Goal: Check status

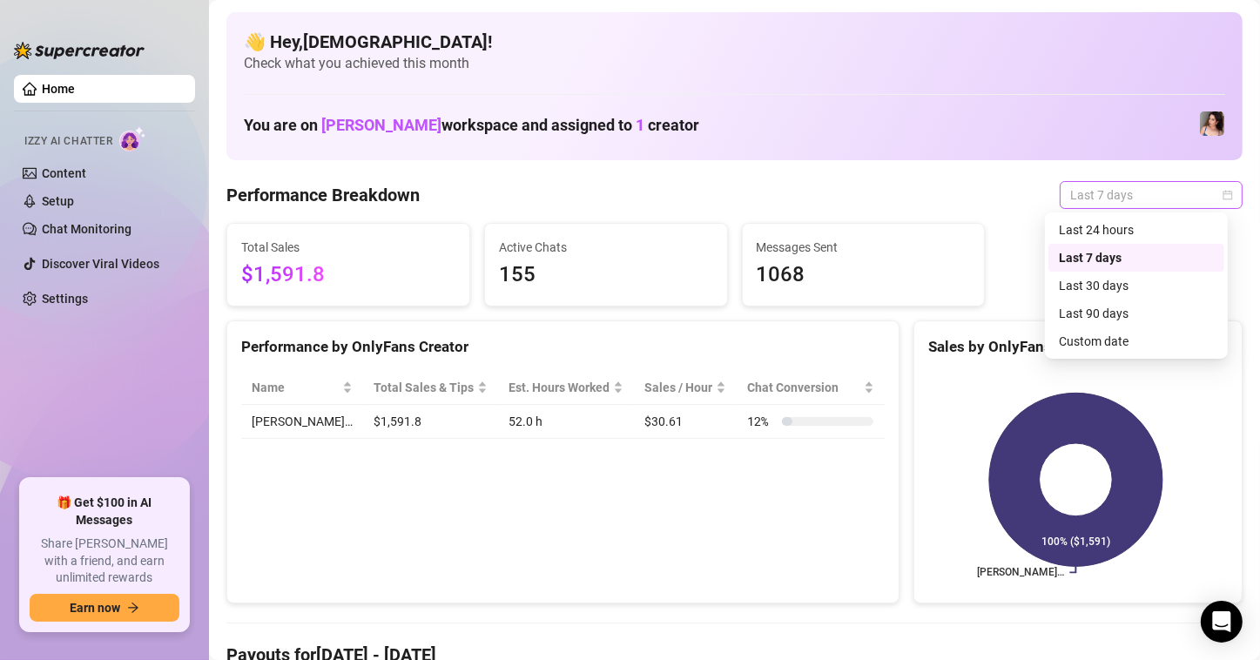
click at [1127, 192] on span "Last 7 days" at bounding box center [1151, 195] width 162 height 26
click at [1080, 323] on div "Last 90 days" at bounding box center [1136, 313] width 176 height 28
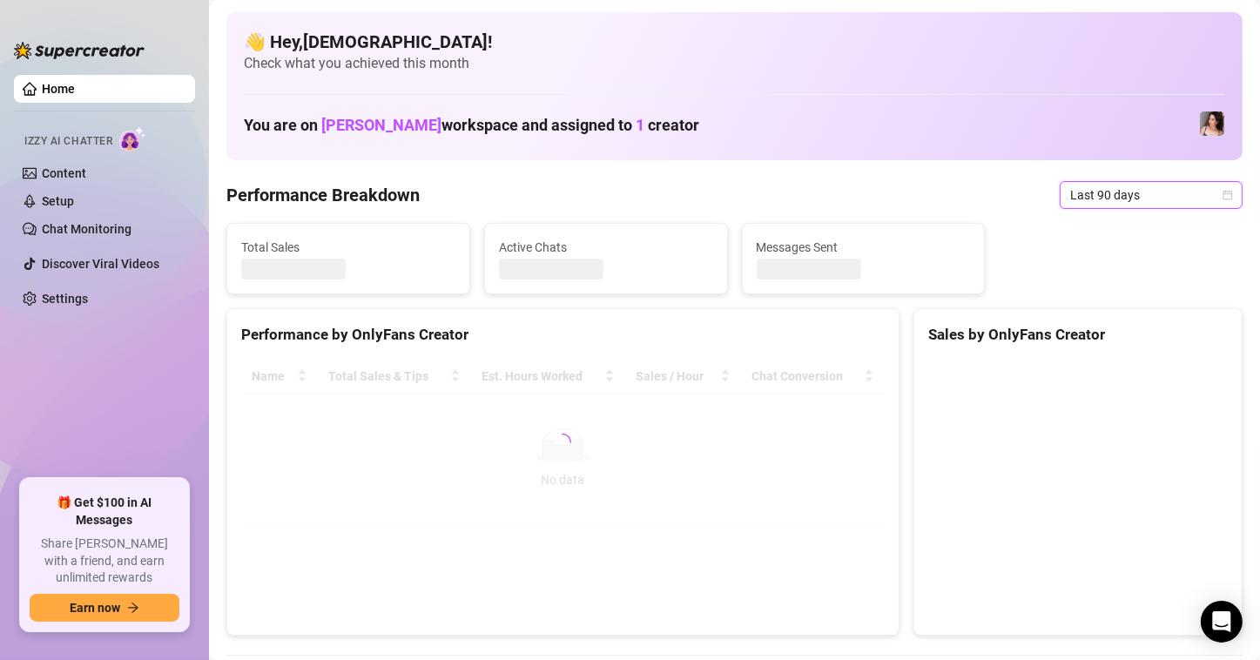
click at [1116, 184] on span "Last 90 days" at bounding box center [1151, 195] width 162 height 26
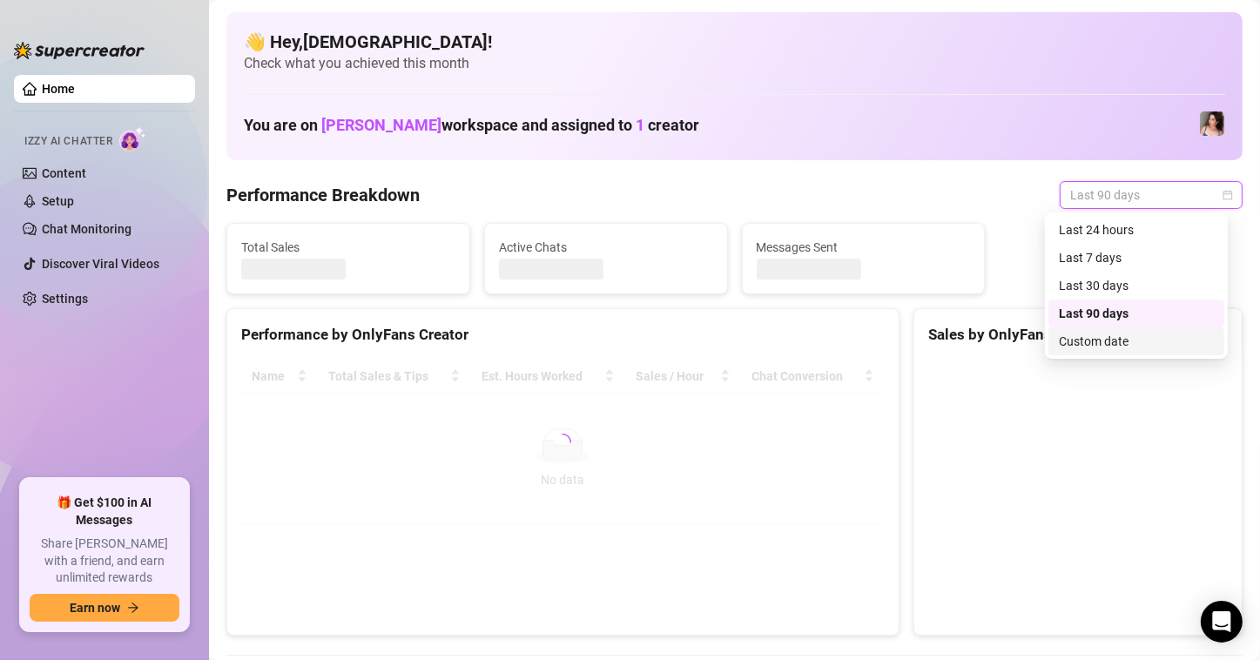
click at [1085, 340] on div "Custom date" at bounding box center [1136, 341] width 155 height 19
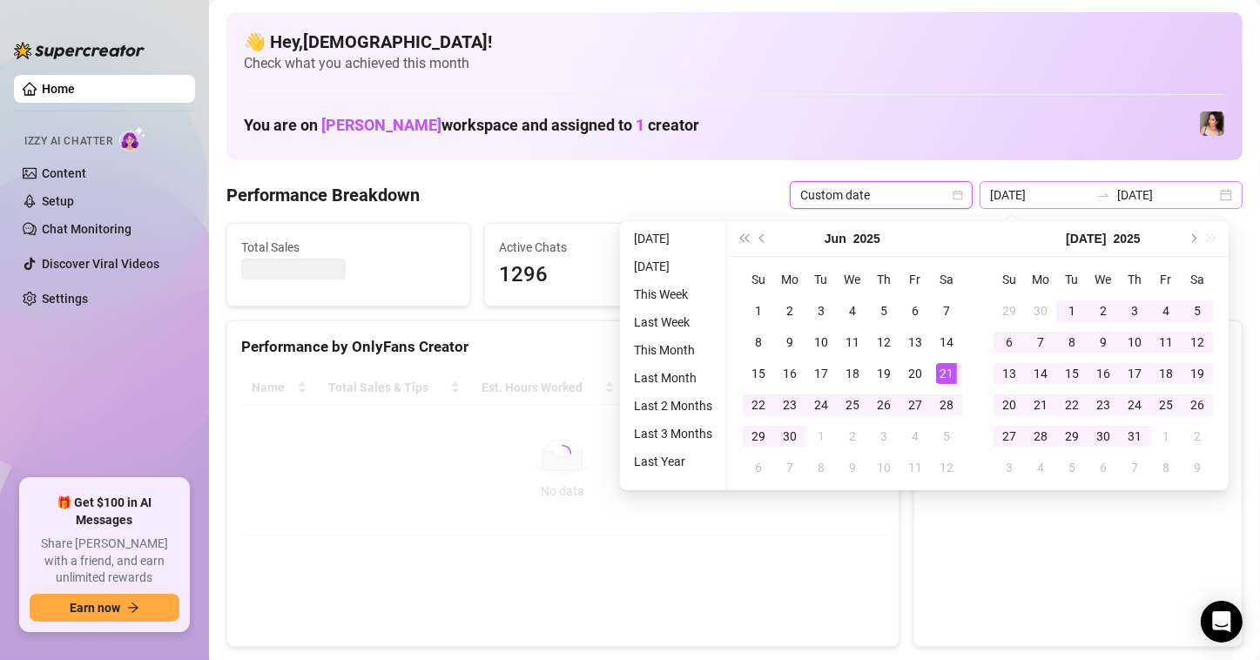
click at [1213, 197] on div "[DATE] [DATE]" at bounding box center [1110, 195] width 263 height 28
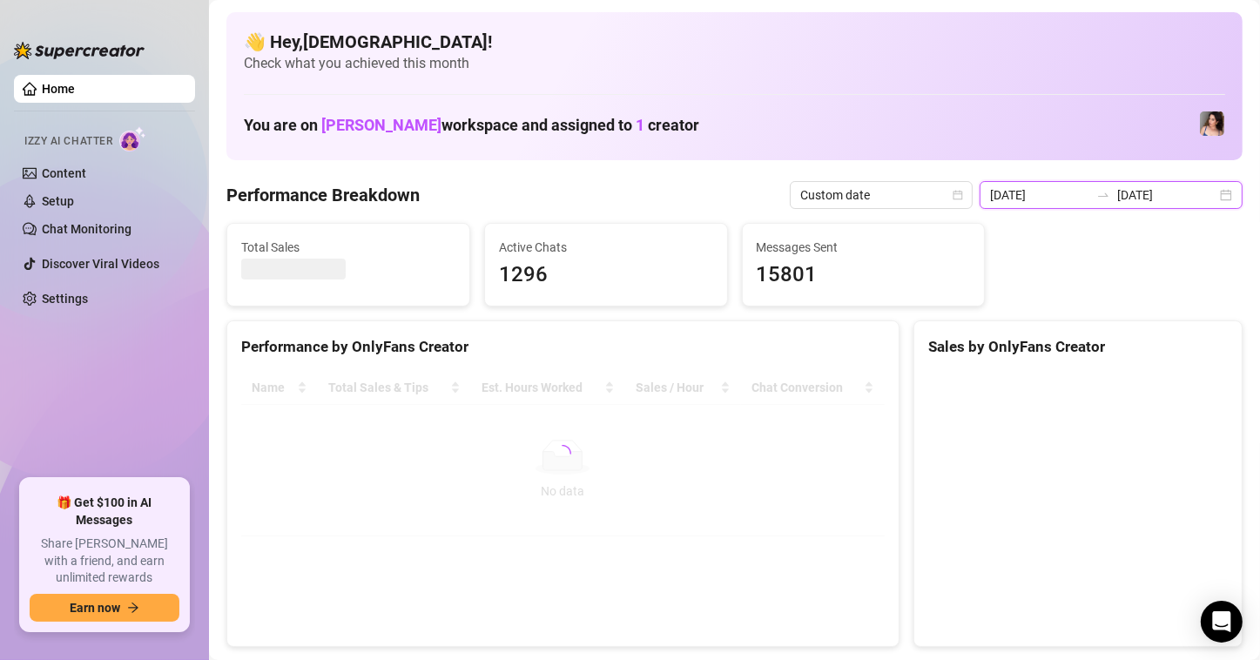
click at [1040, 188] on input "[DATE]" at bounding box center [1039, 194] width 99 height 19
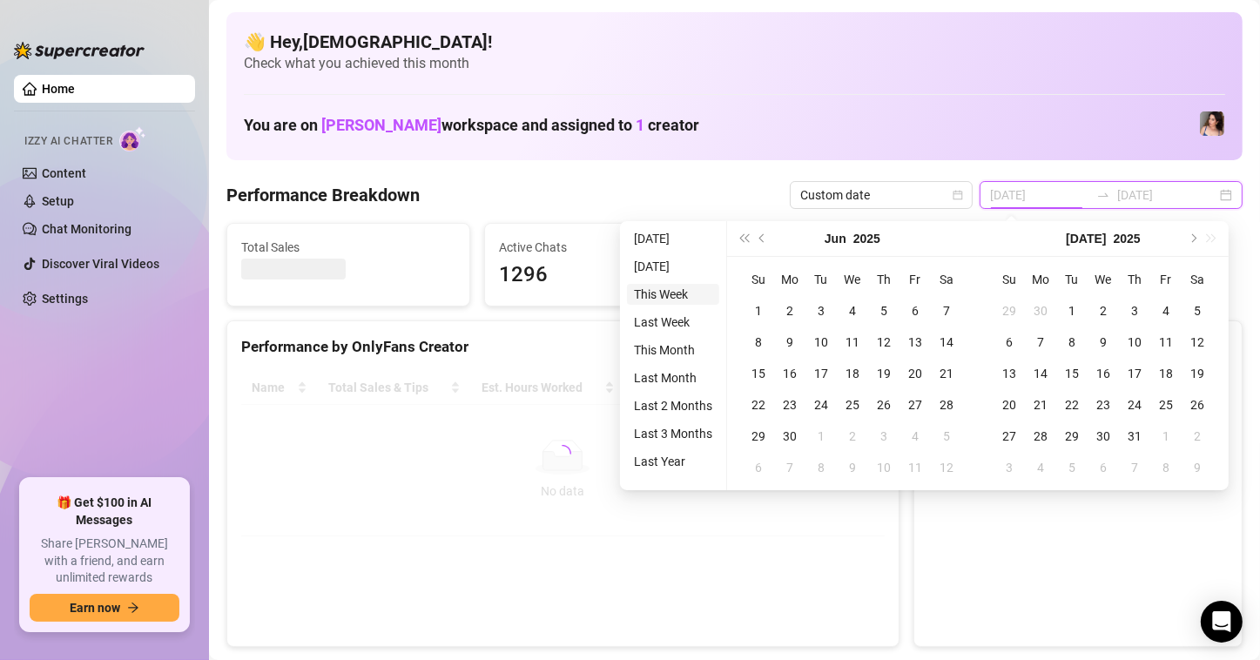
type input "[DATE]"
click at [687, 290] on li "This Week" at bounding box center [673, 294] width 92 height 21
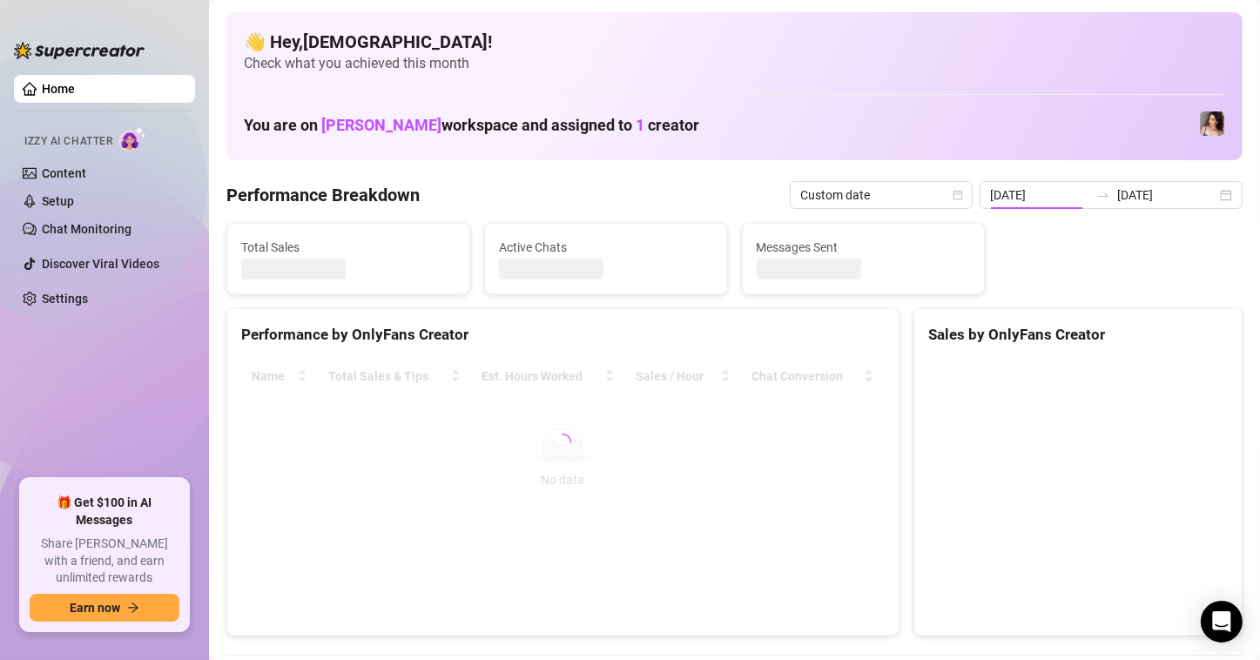
type input "[DATE]"
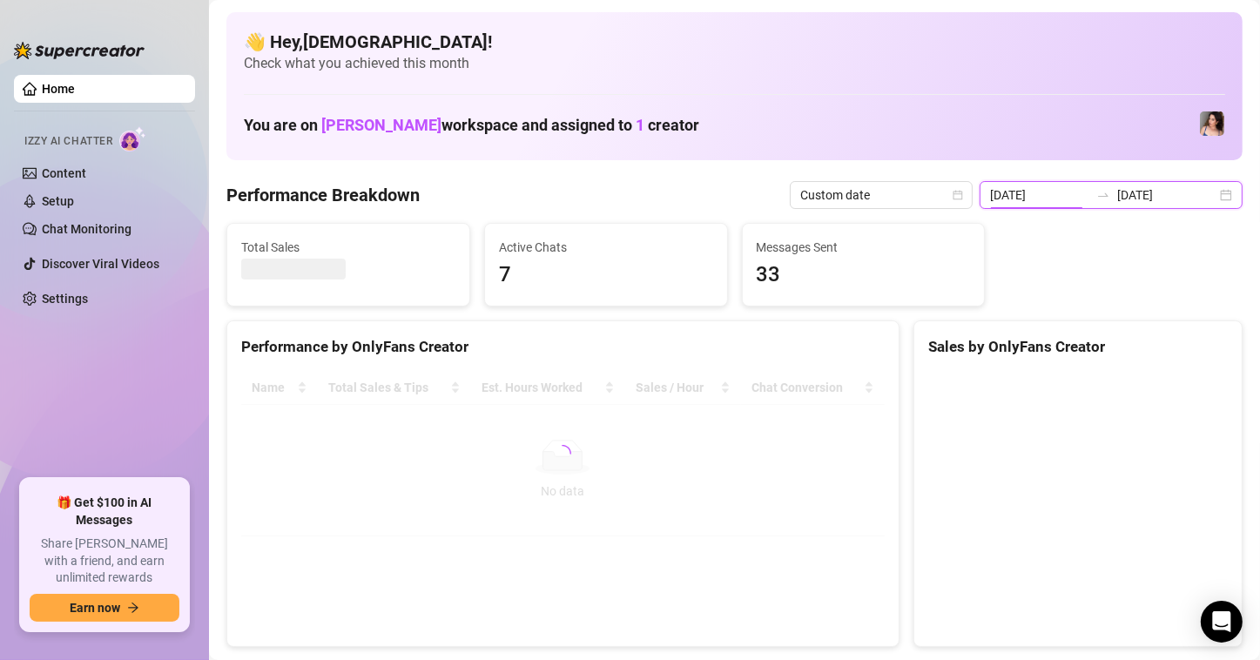
click at [1040, 198] on input "[DATE]" at bounding box center [1039, 194] width 99 height 19
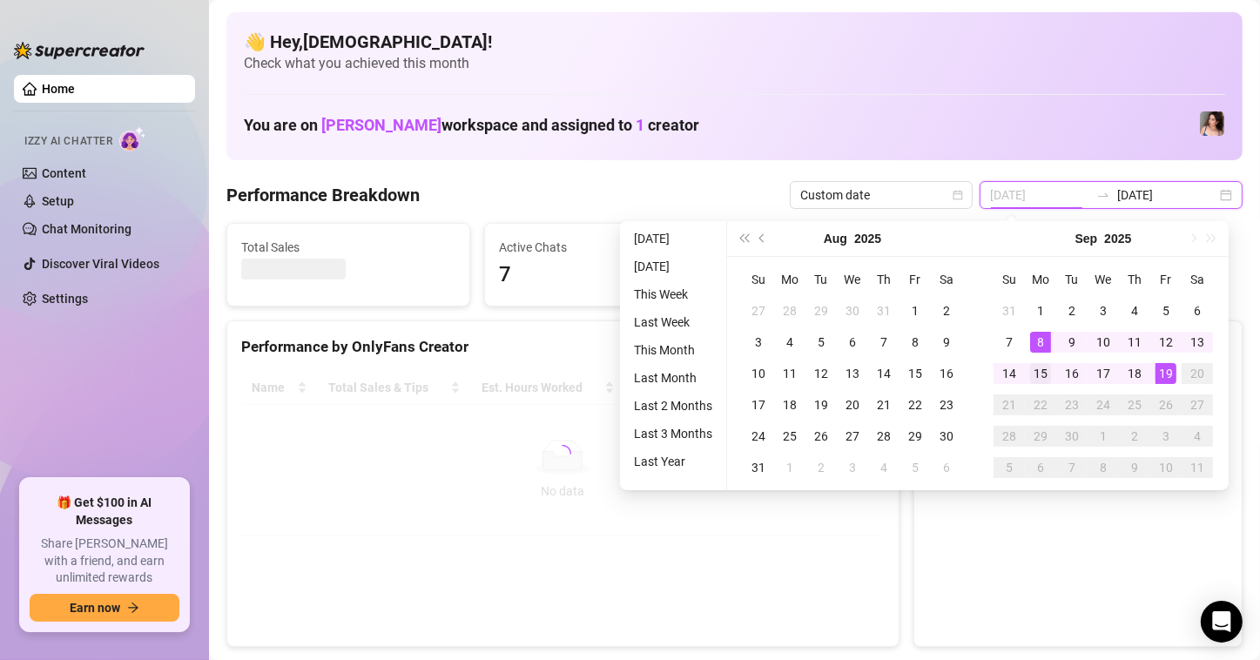
type input "[DATE]"
click at [1046, 366] on div "15" at bounding box center [1040, 373] width 21 height 21
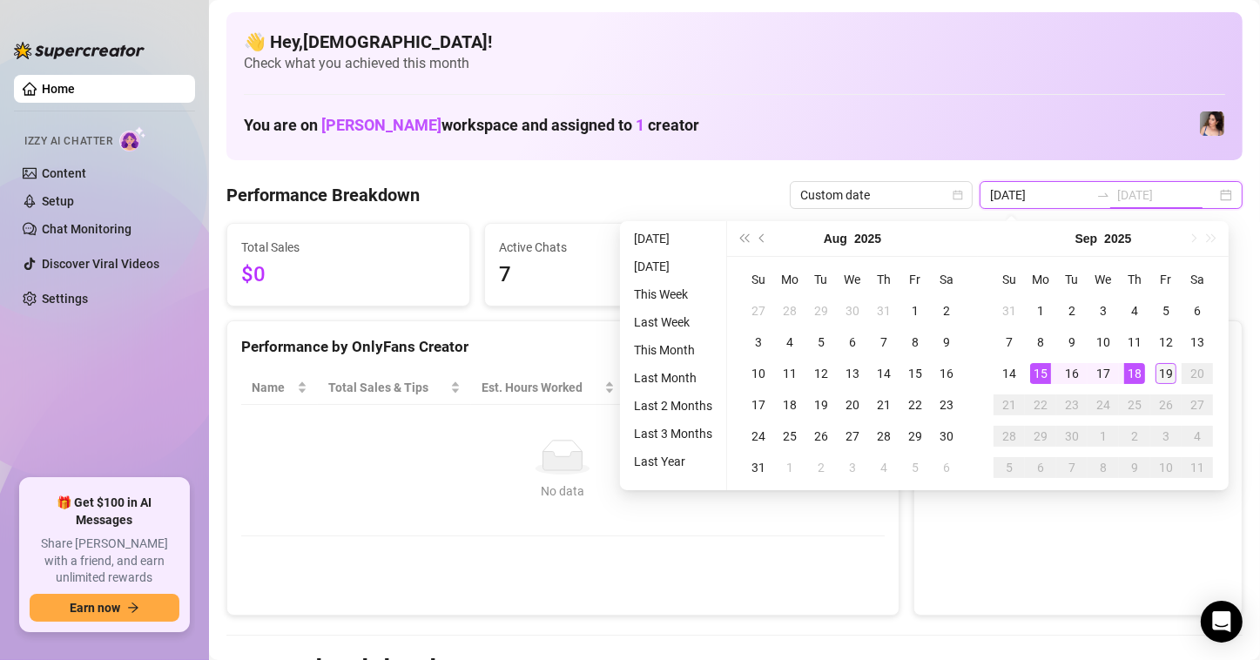
type input "[DATE]"
click at [1156, 369] on div "19" at bounding box center [1165, 373] width 21 height 21
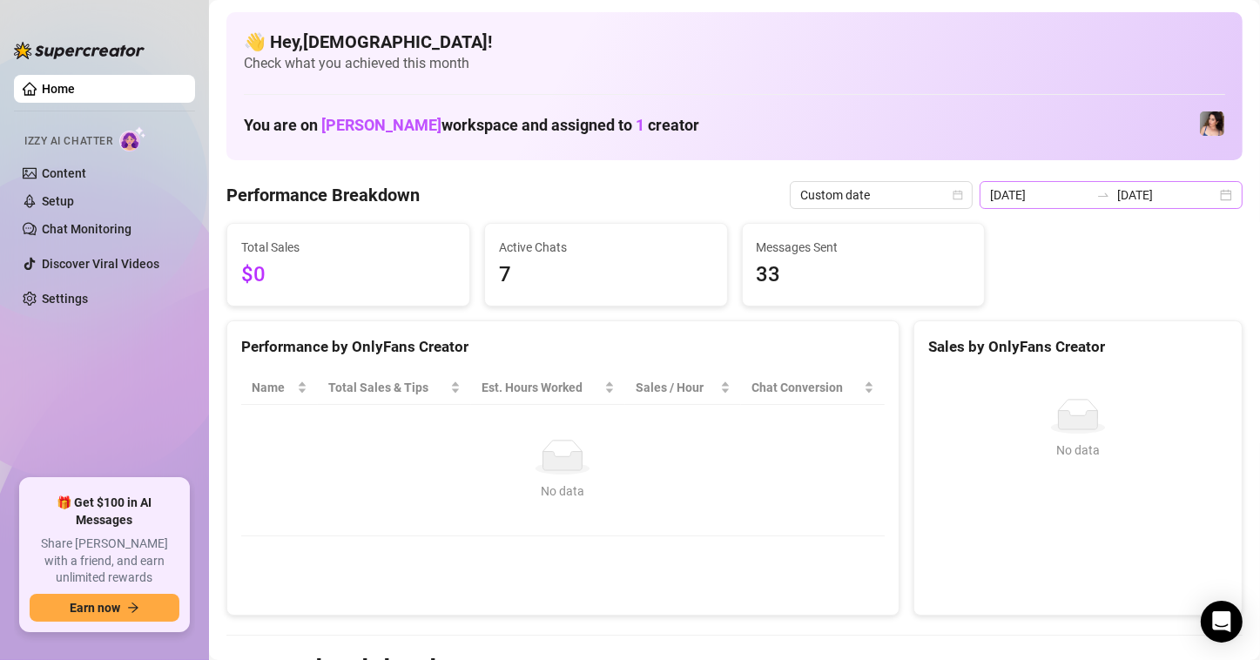
click at [1027, 181] on div "[DATE] [DATE]" at bounding box center [1110, 195] width 263 height 28
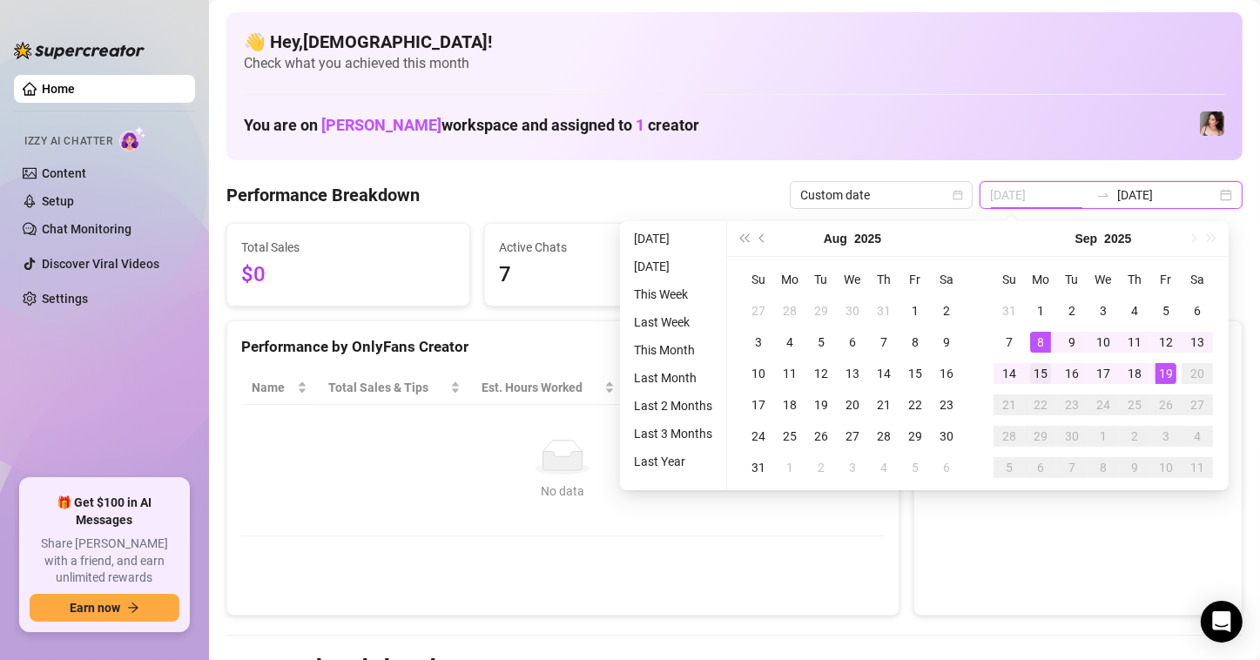
type input "[DATE]"
click at [1042, 375] on div "15" at bounding box center [1040, 373] width 21 height 21
type input "[DATE]"
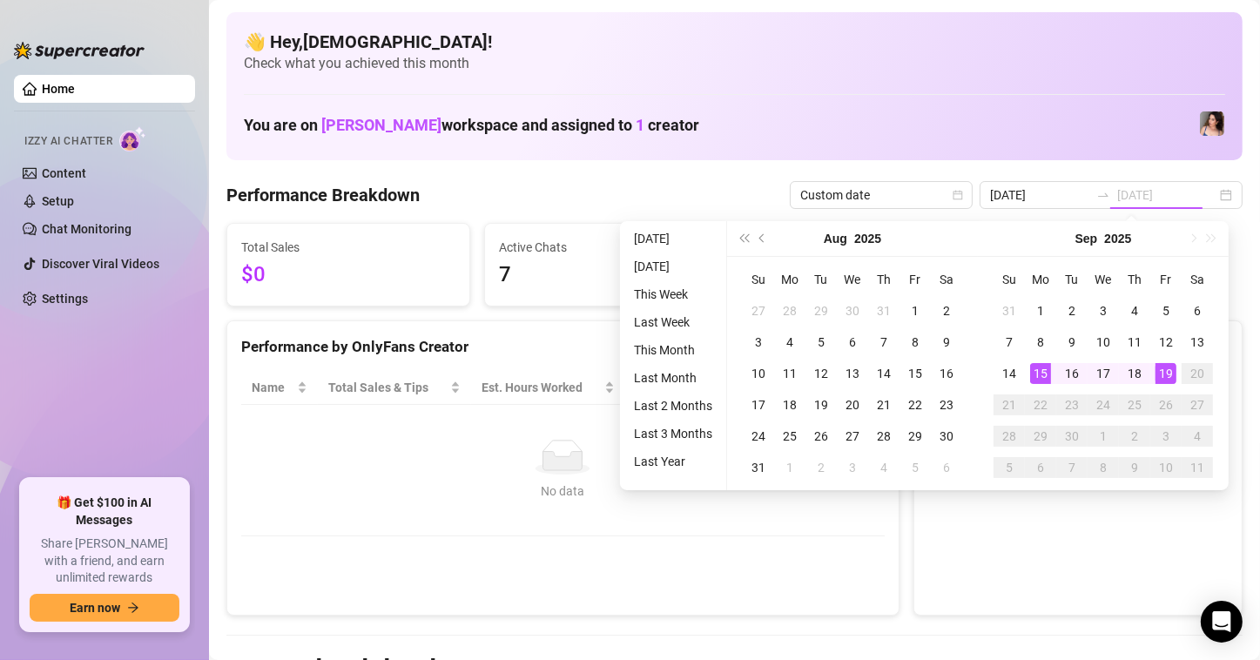
click at [1164, 372] on div "19" at bounding box center [1165, 373] width 21 height 21
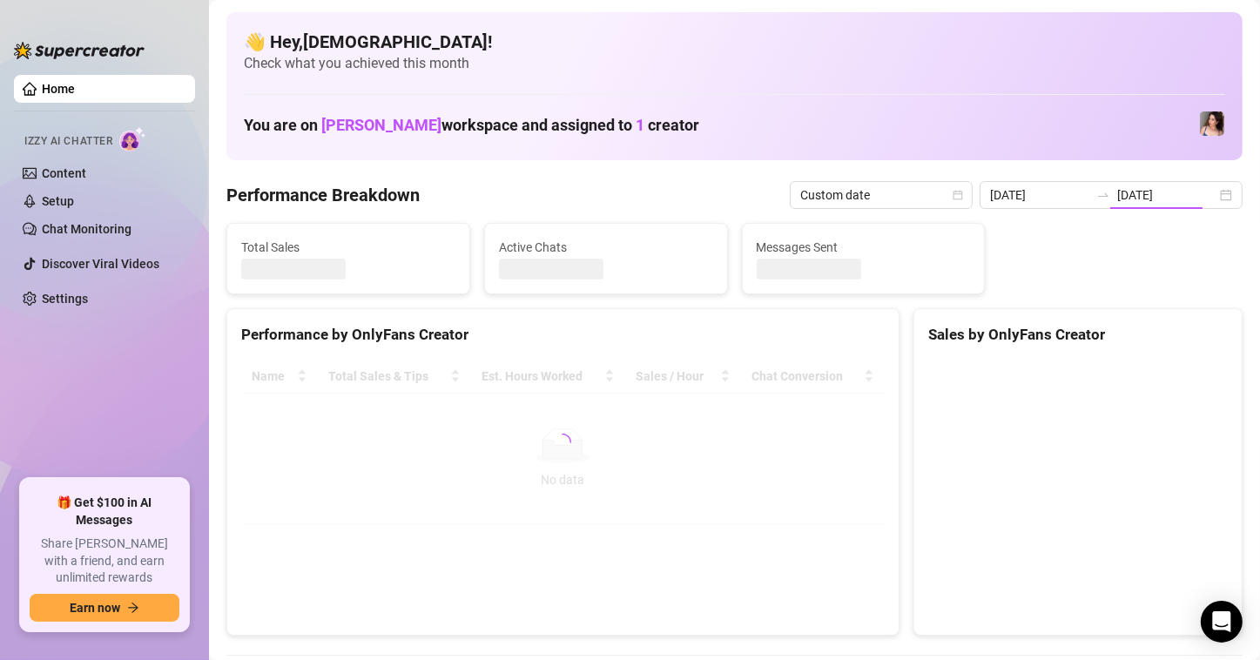
type input "[DATE]"
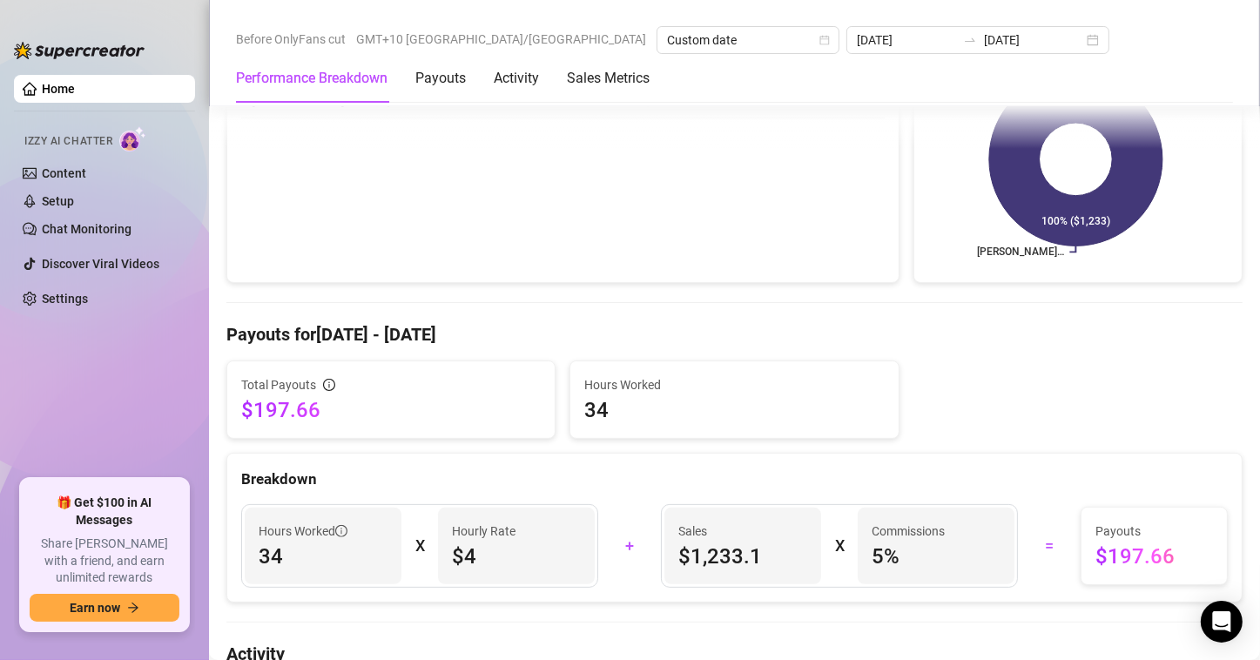
scroll to position [348, 0]
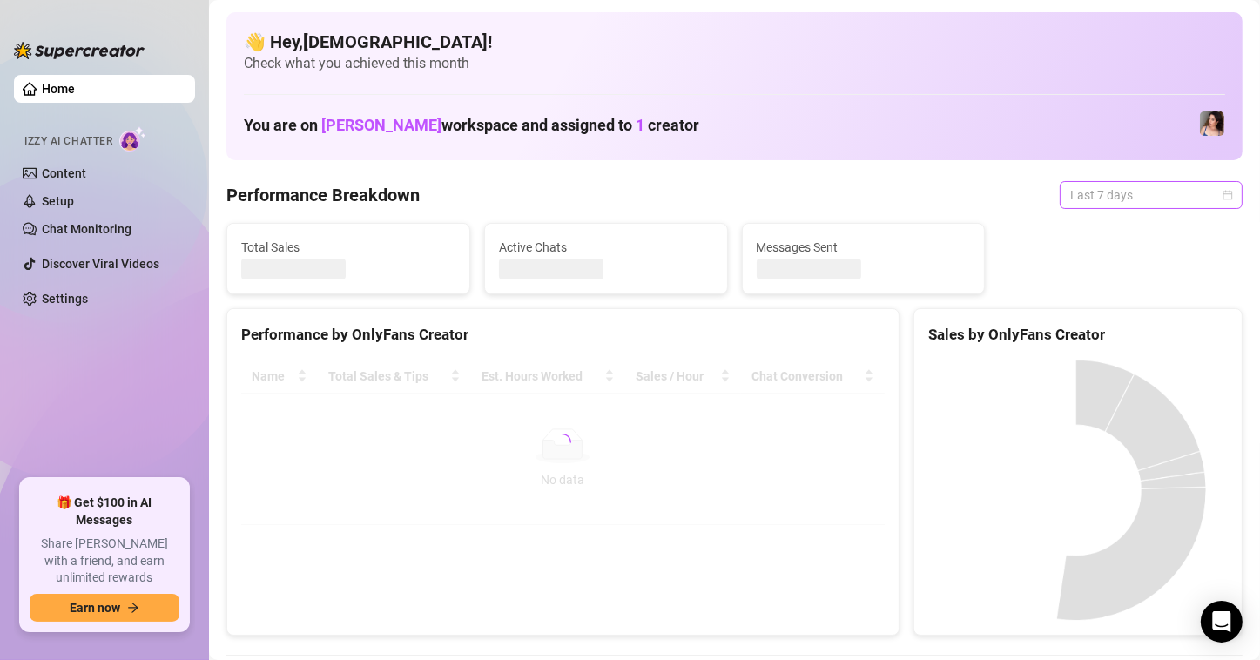
click at [1152, 188] on span "Last 7 days" at bounding box center [1151, 195] width 162 height 26
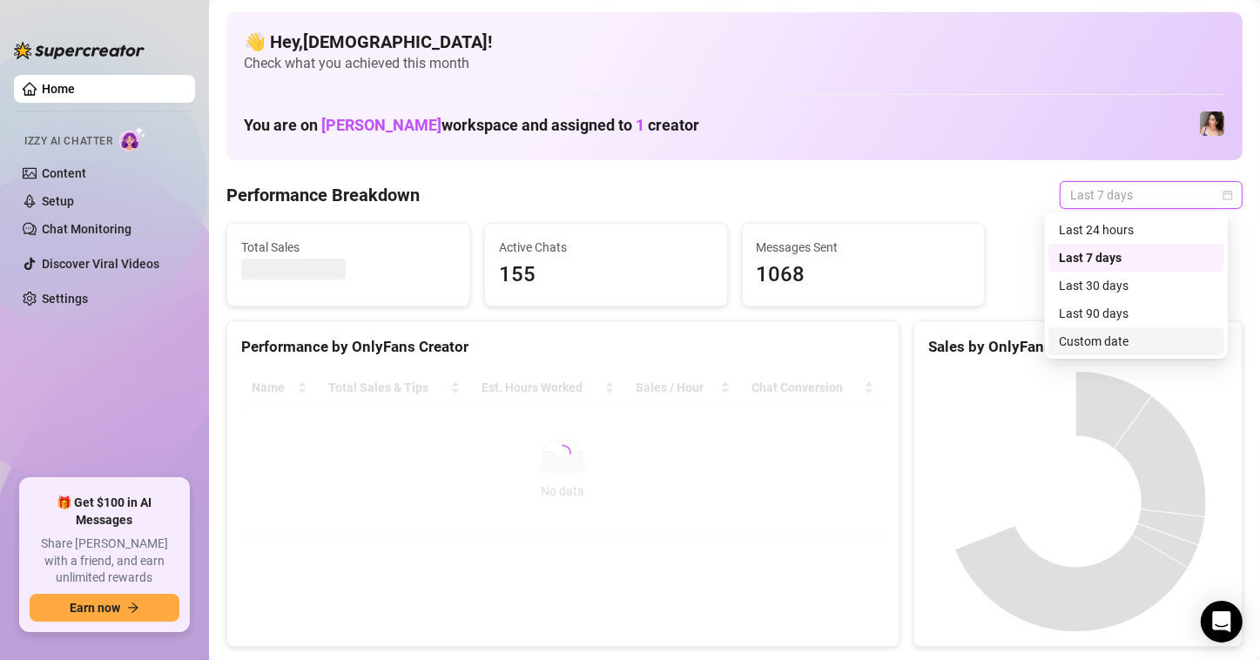
click at [1103, 334] on div "Custom date" at bounding box center [1136, 341] width 155 height 19
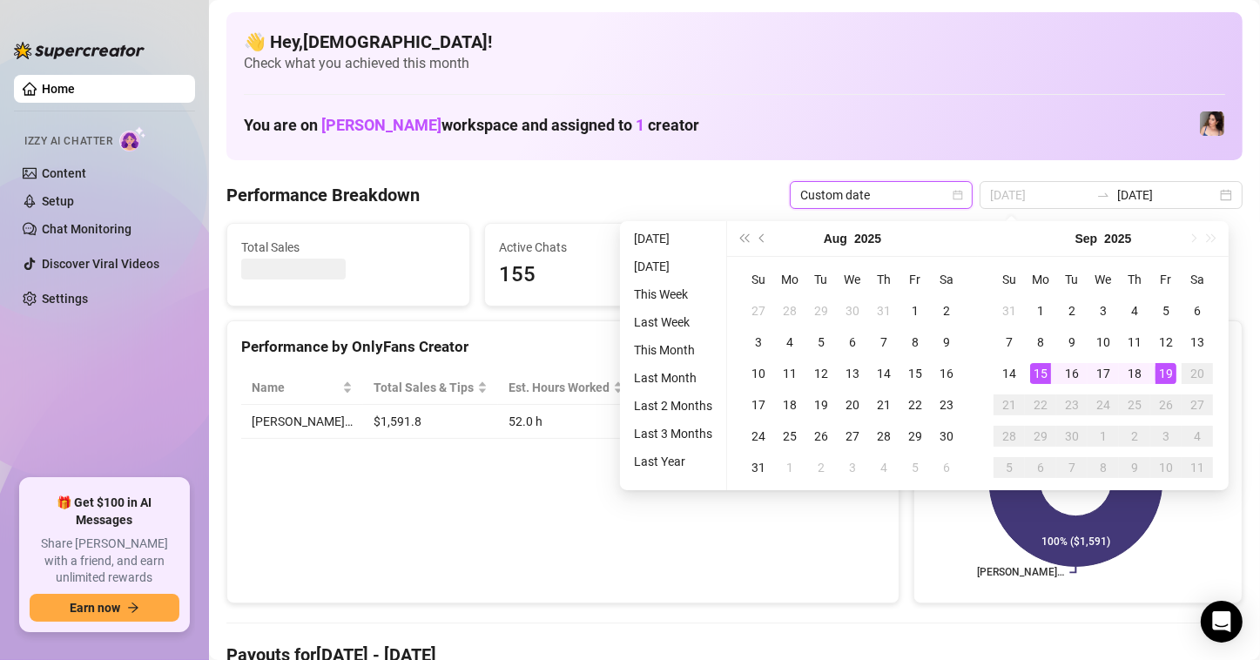
type input "[DATE]"
click at [1046, 369] on div "15" at bounding box center [1040, 373] width 21 height 21
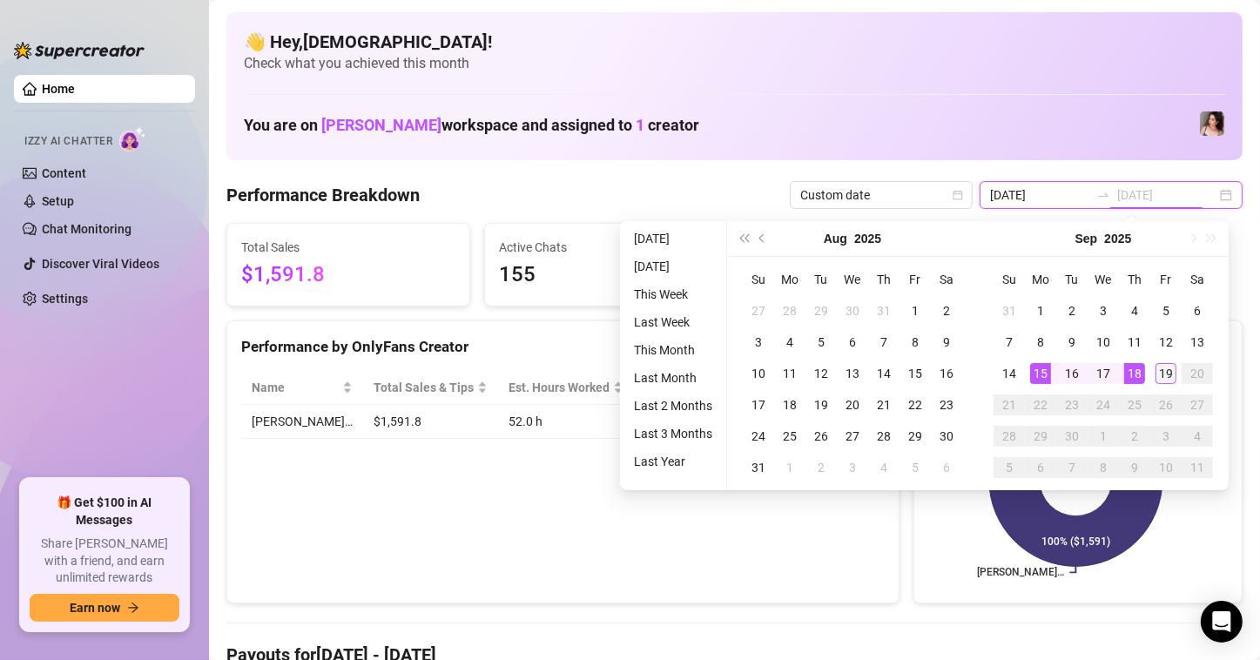
type input "[DATE]"
type input "2025-09-12"
type input "[DATE]"
click at [1157, 366] on div "19" at bounding box center [1165, 373] width 21 height 21
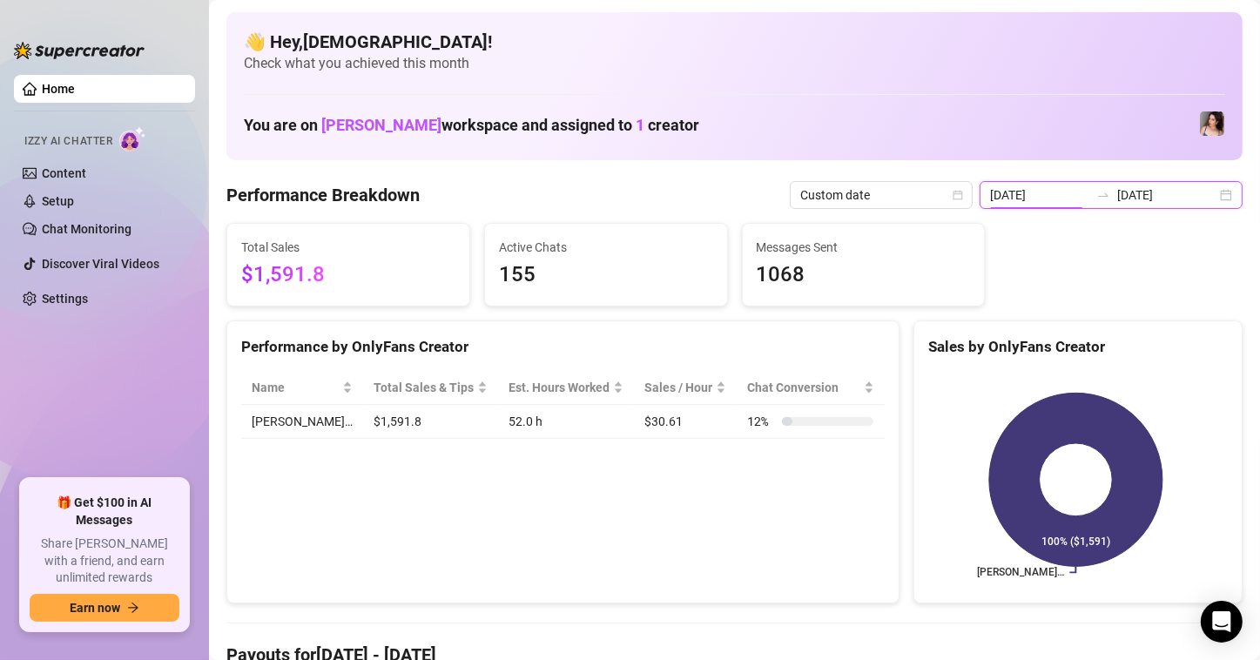
click at [1032, 198] on input "2025-09-12" at bounding box center [1039, 194] width 99 height 19
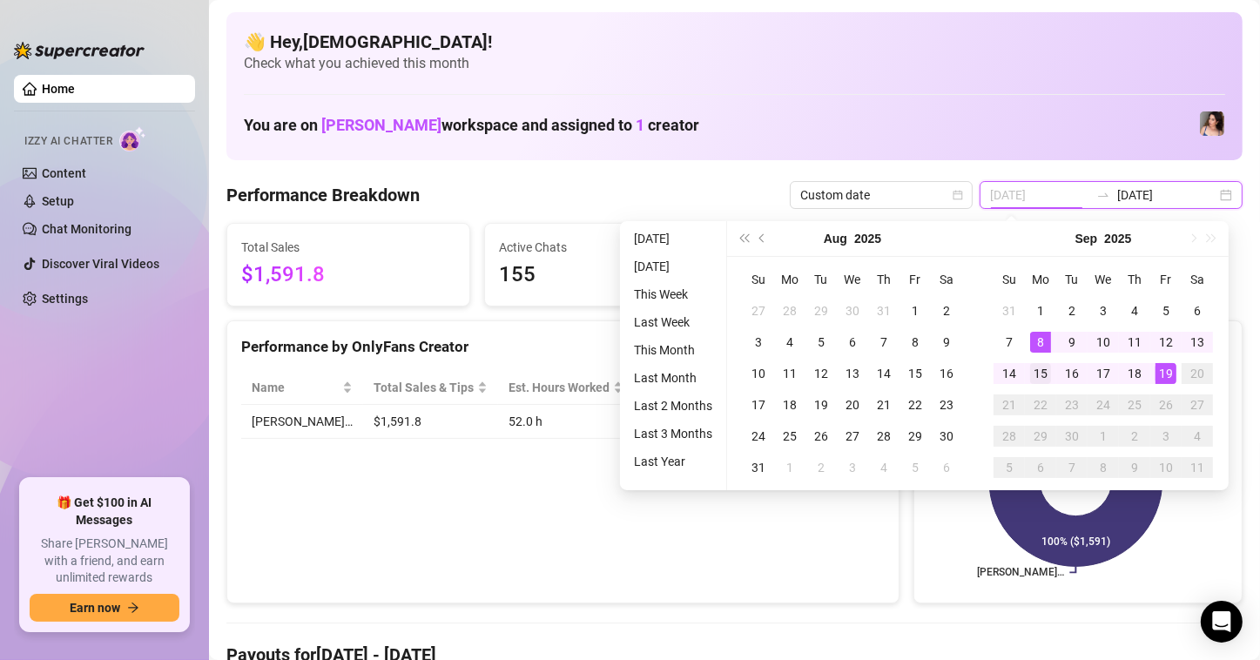
type input "[DATE]"
click at [1045, 373] on div "15" at bounding box center [1040, 373] width 21 height 21
type input "[DATE]"
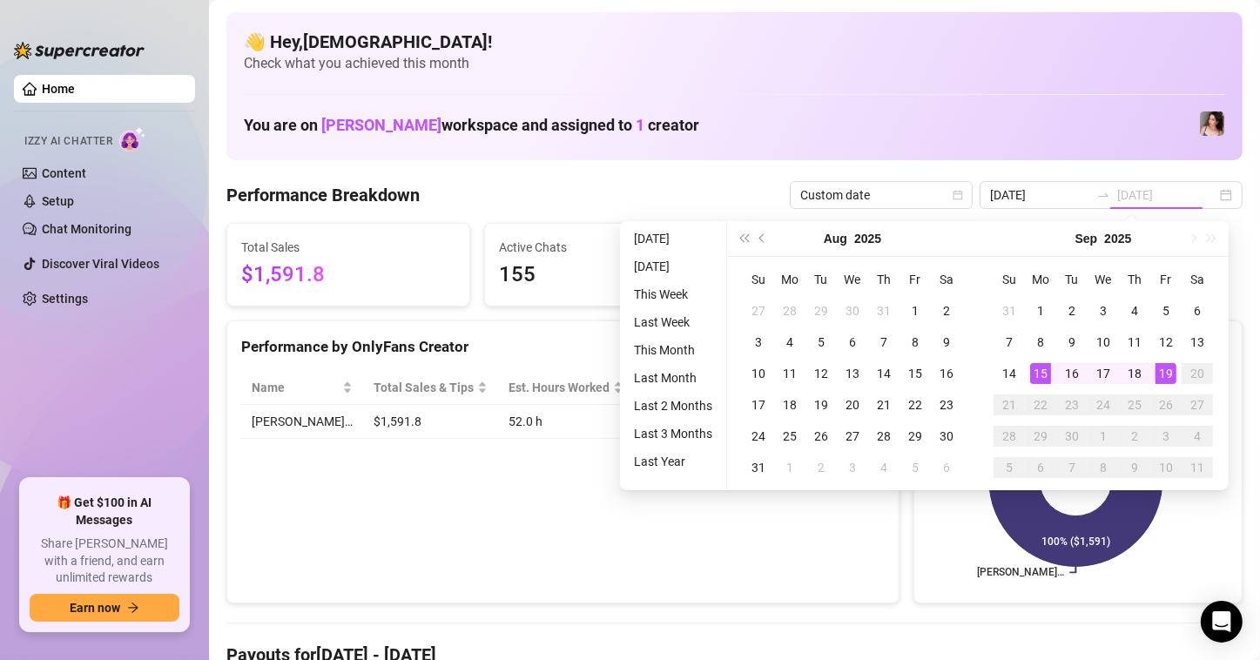
click at [1168, 375] on div "19" at bounding box center [1165, 373] width 21 height 21
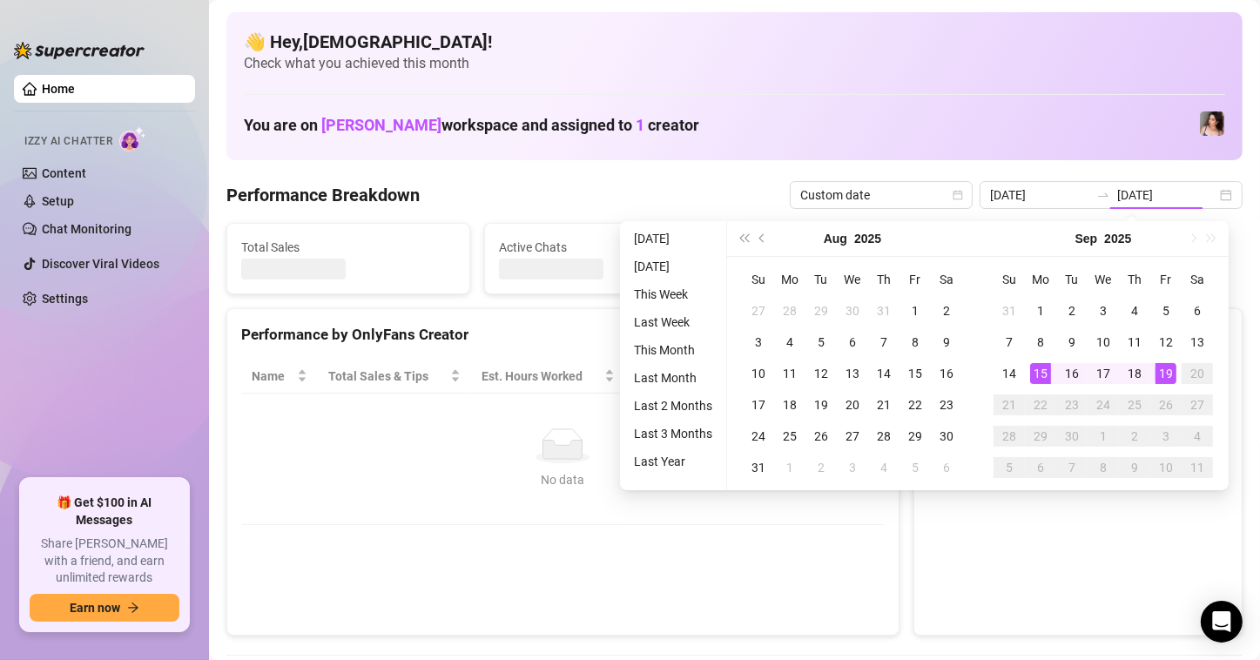
type input "[DATE]"
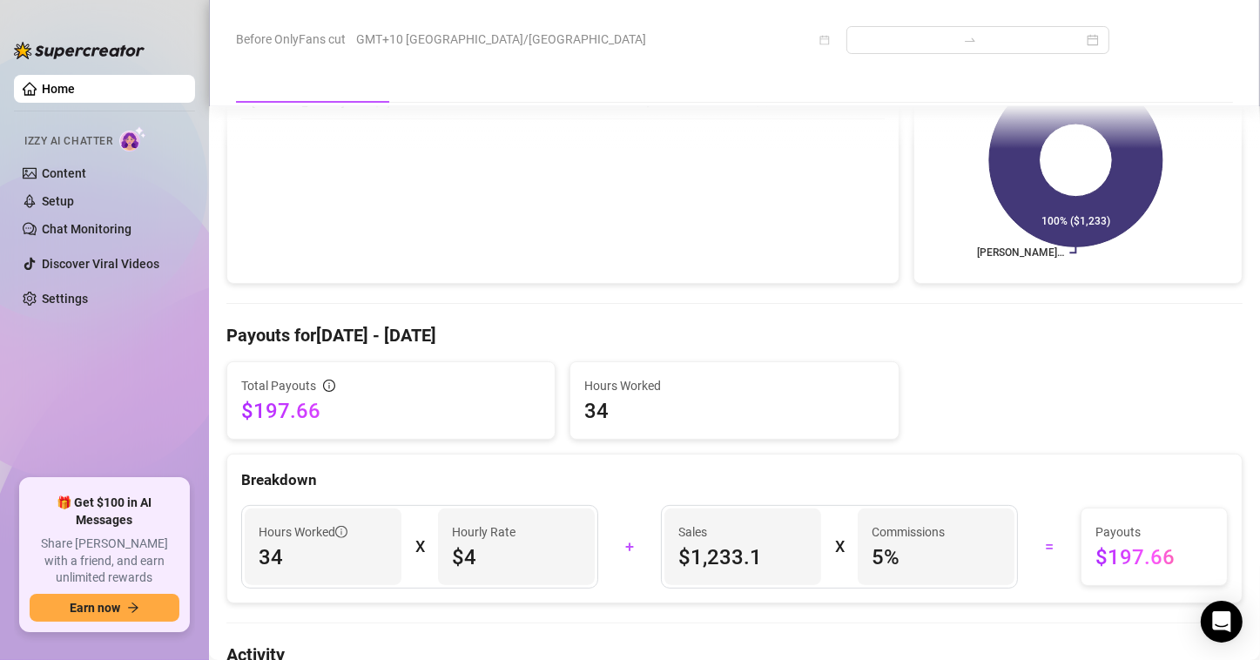
scroll to position [348, 0]
